Goal: Task Accomplishment & Management: Use online tool/utility

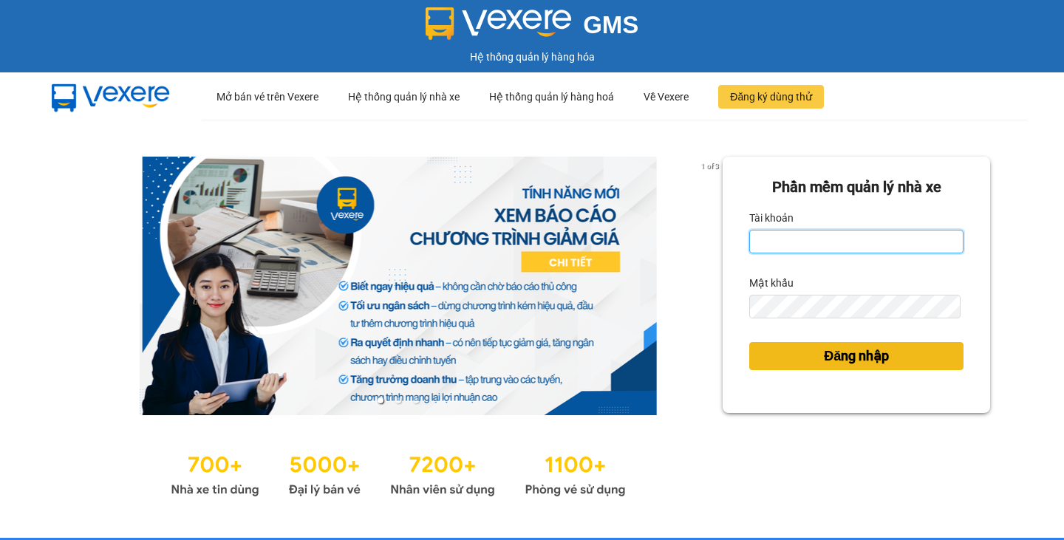
type input "minhduyen.haiduyen"
click at [851, 355] on span "Đăng nhập" at bounding box center [856, 356] width 65 height 21
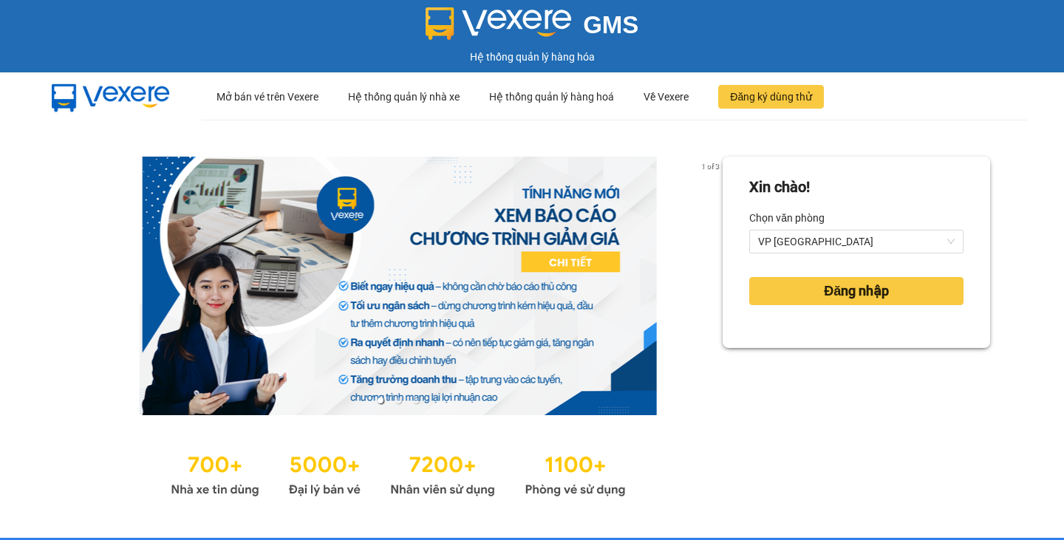
click at [891, 355] on div "Xin chào! Chọn văn phòng VP Sài Gòn Đăng nhập" at bounding box center [857, 329] width 268 height 344
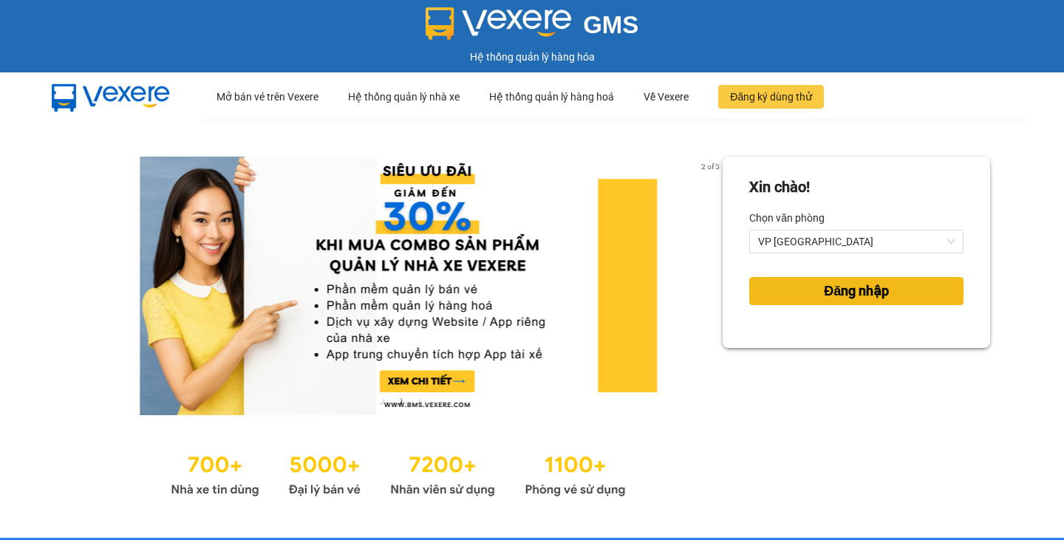
click at [893, 293] on button "Đăng nhập" at bounding box center [856, 291] width 214 height 28
